Goal: Information Seeking & Learning: Learn about a topic

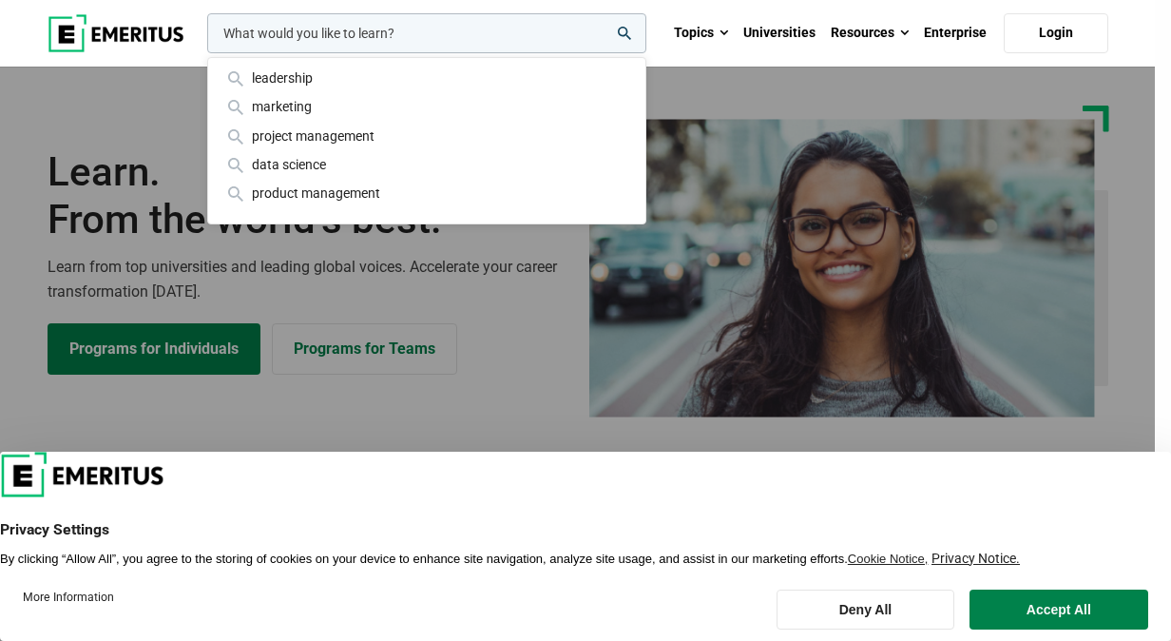
click at [420, 32] on input "woocommerce-product-search-field-0" at bounding box center [426, 33] width 439 height 40
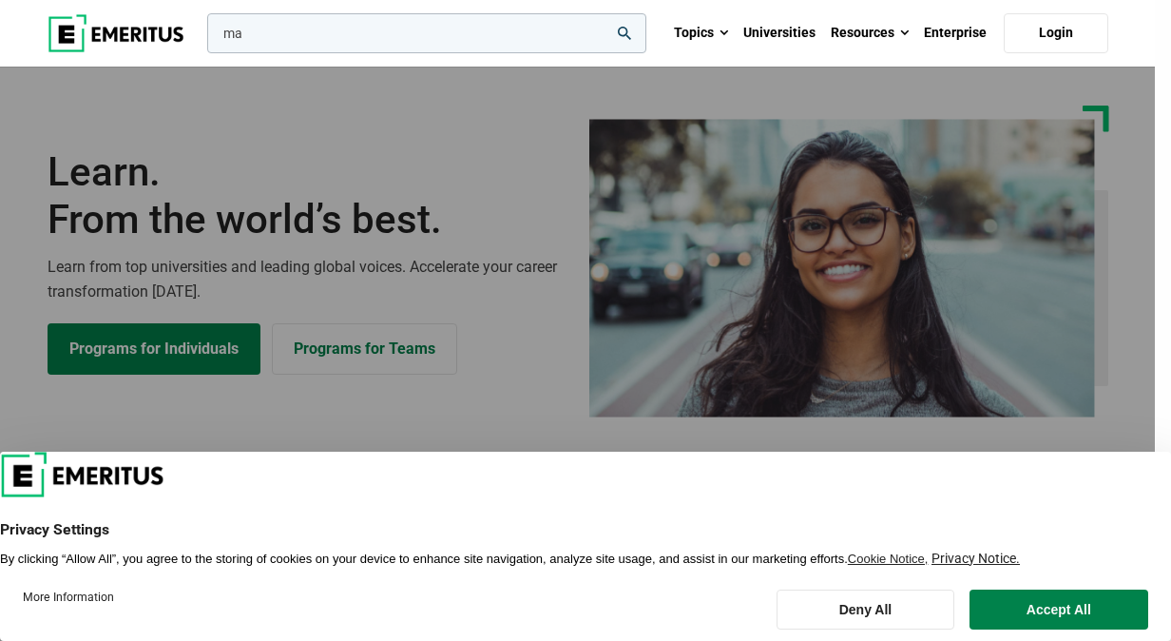
type input "m"
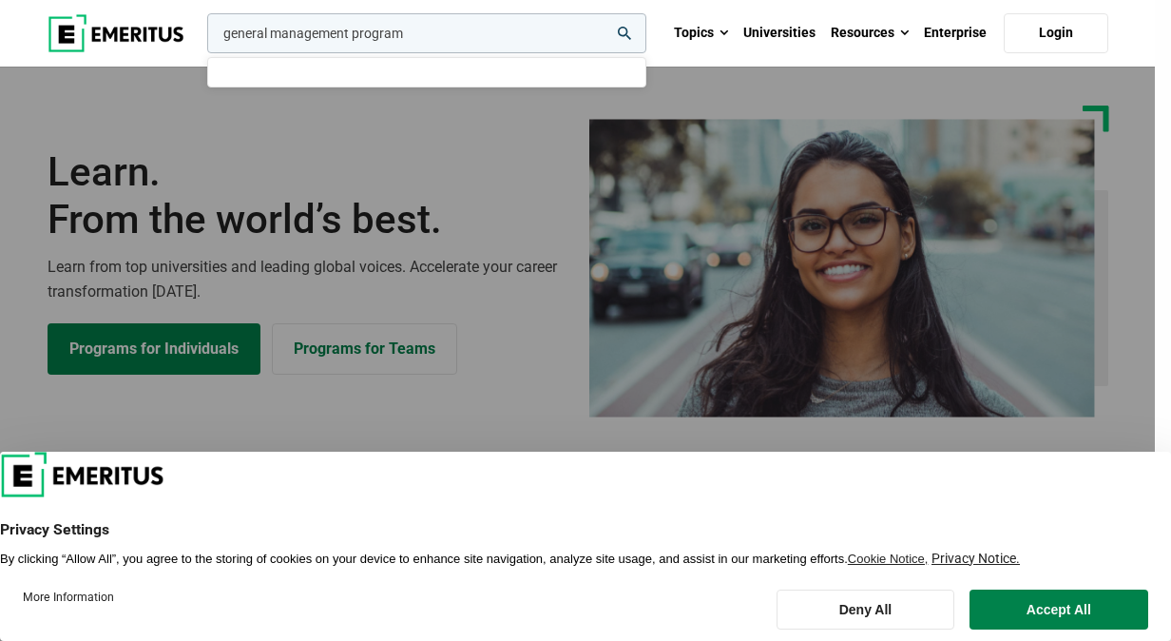
type input "general management program"
click at [203, 38] on button "search" at bounding box center [203, 38] width 0 height 0
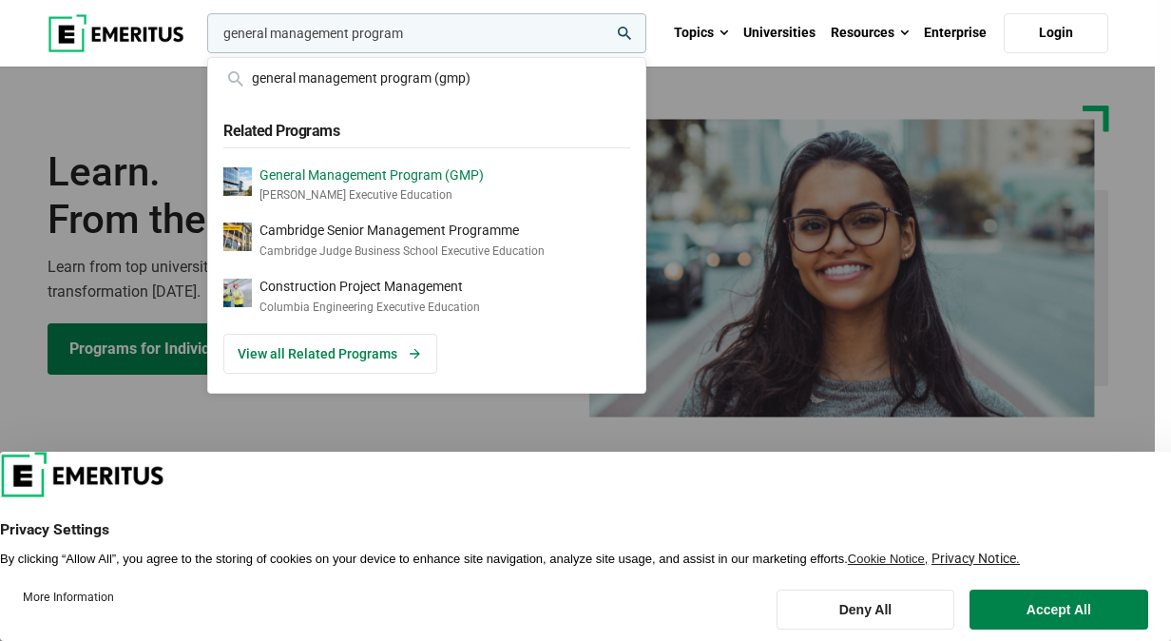
click at [380, 174] on p "General Management Program (GMP)" at bounding box center [372, 175] width 224 height 16
